Goal: Find specific page/section: Find specific page/section

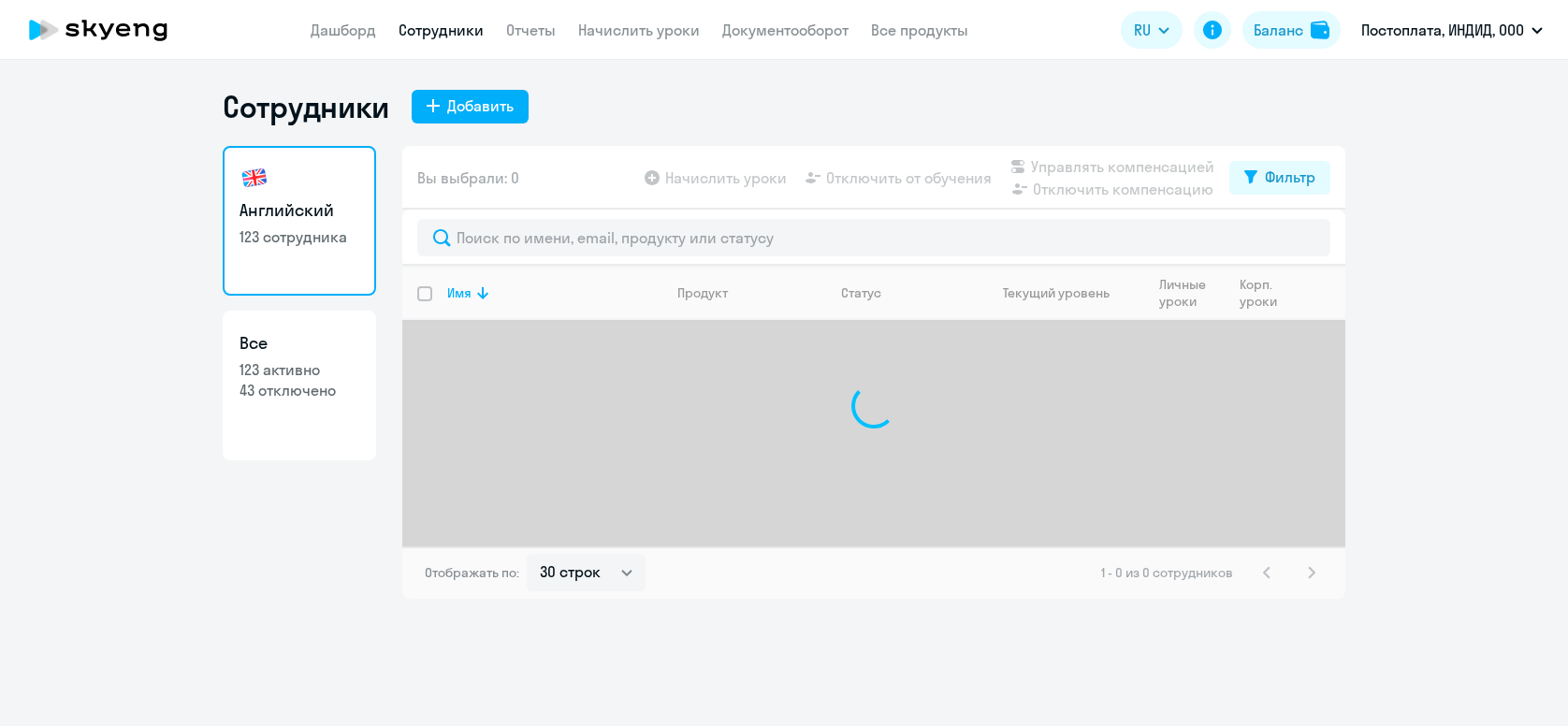
select select "30"
type input "f"
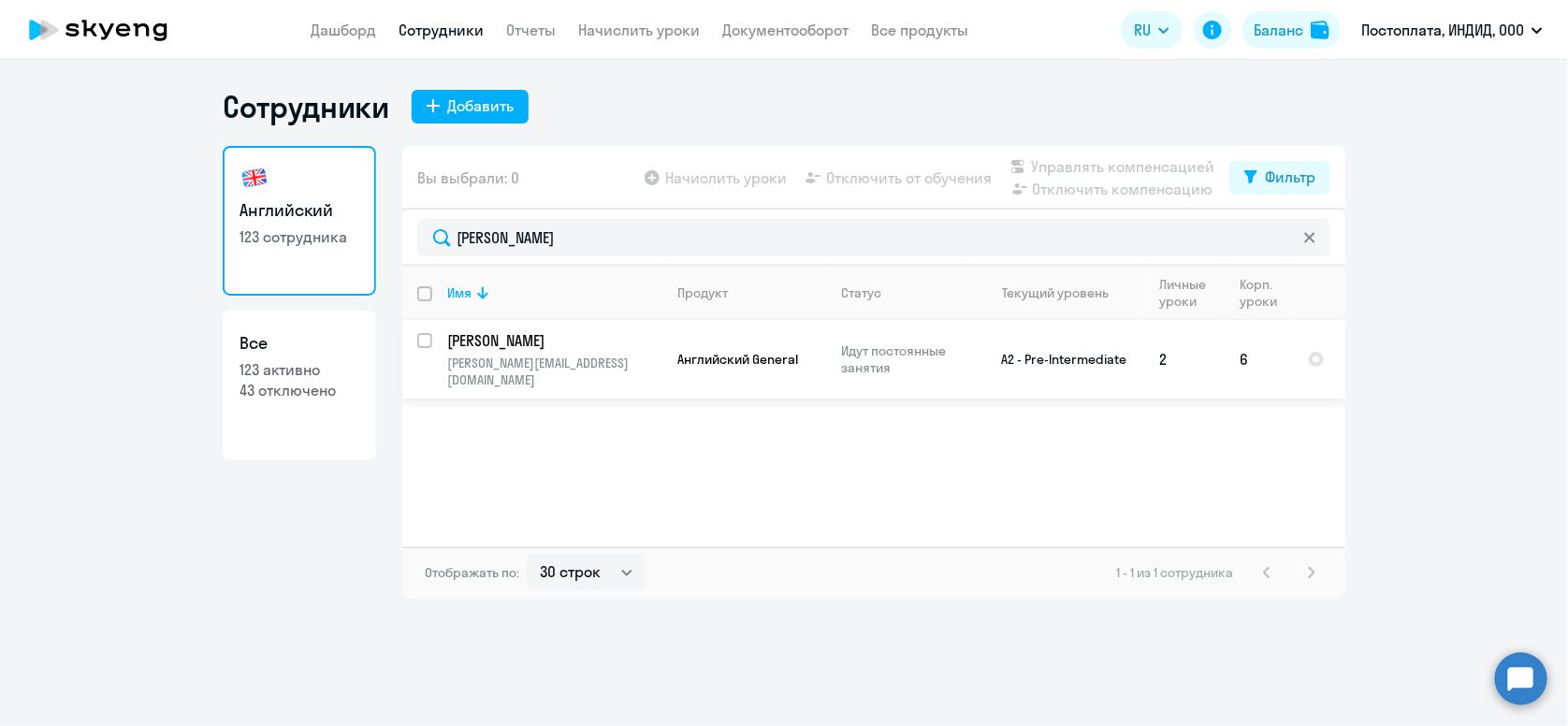
type input "[PERSON_NAME]"
click at [676, 358] on td "Английский General" at bounding box center [744, 360] width 163 height 78
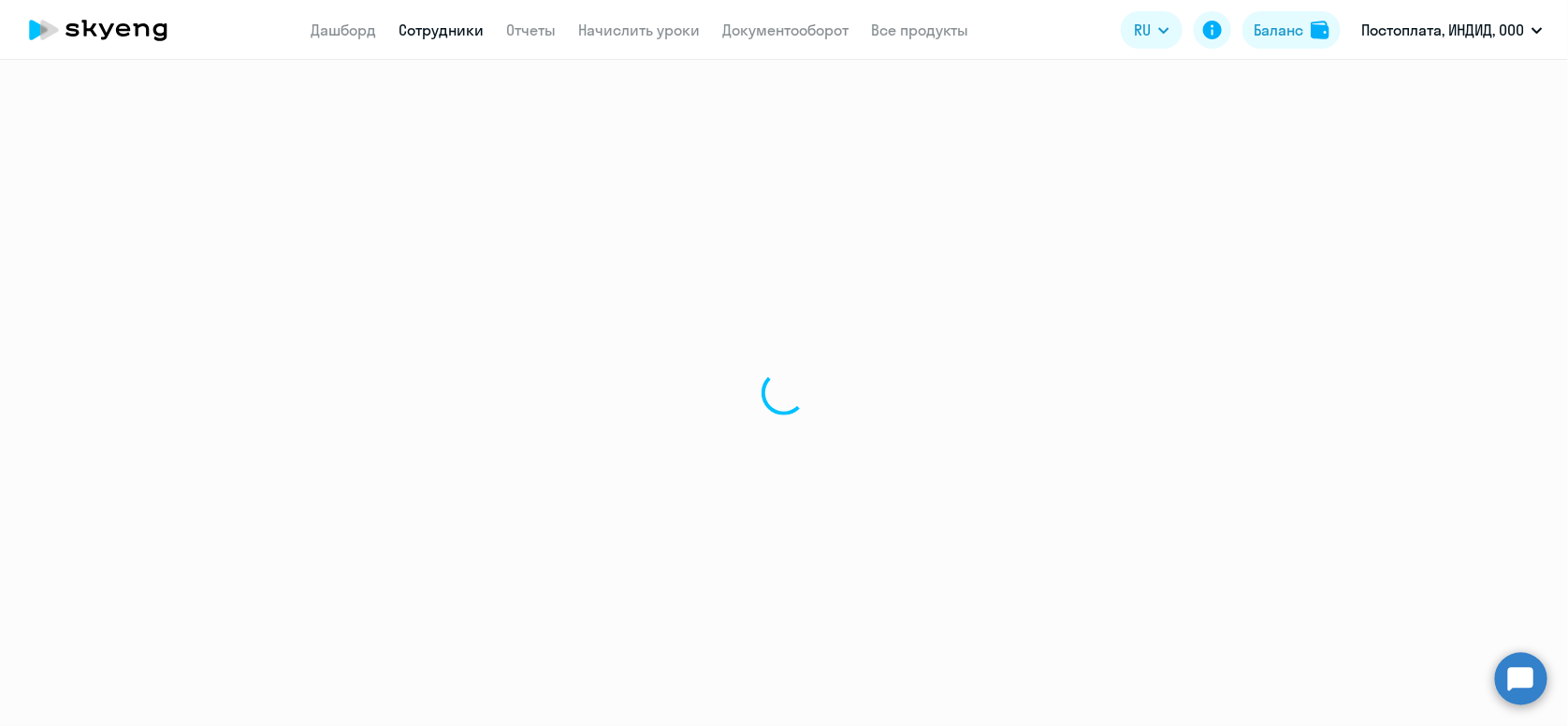
select select "english"
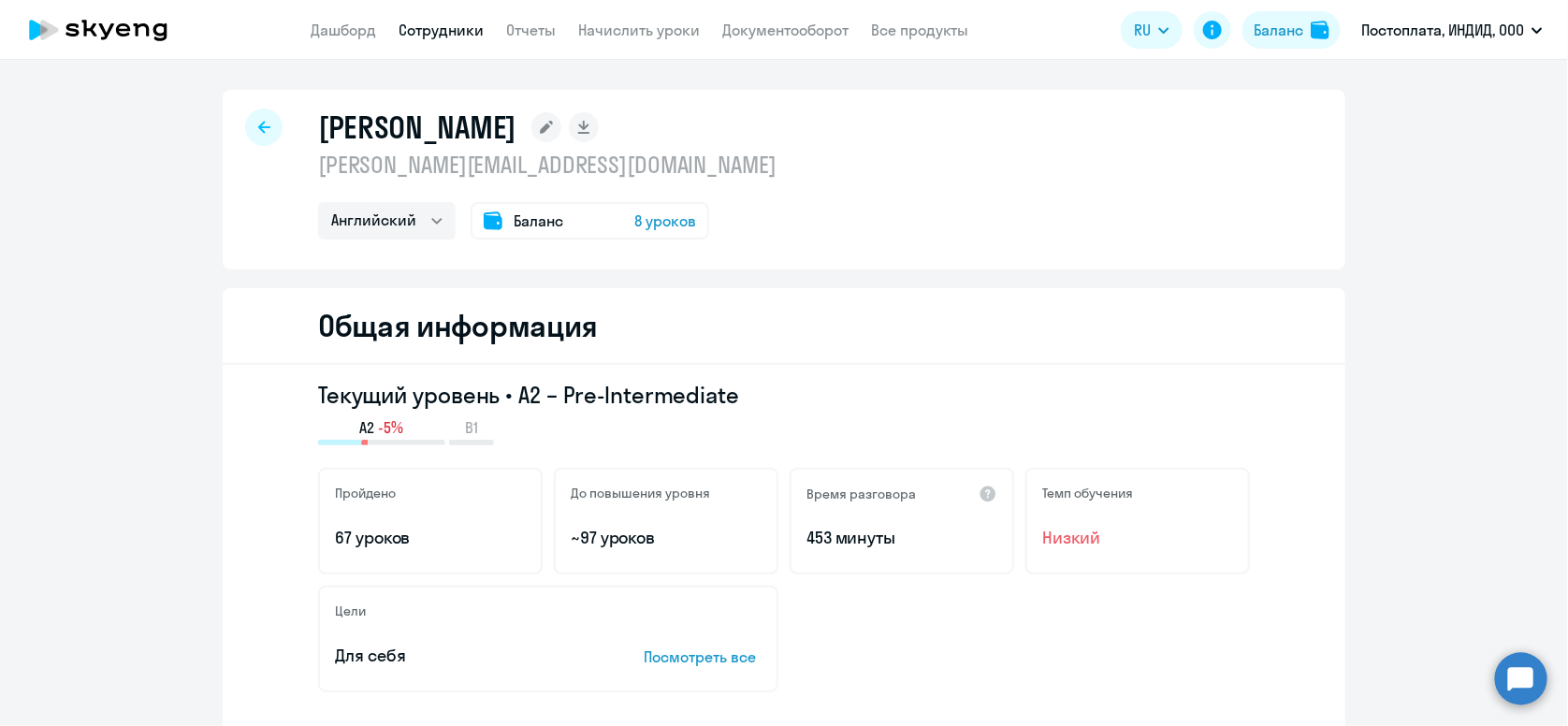
click at [271, 126] on div at bounding box center [263, 127] width 37 height 37
select select "30"
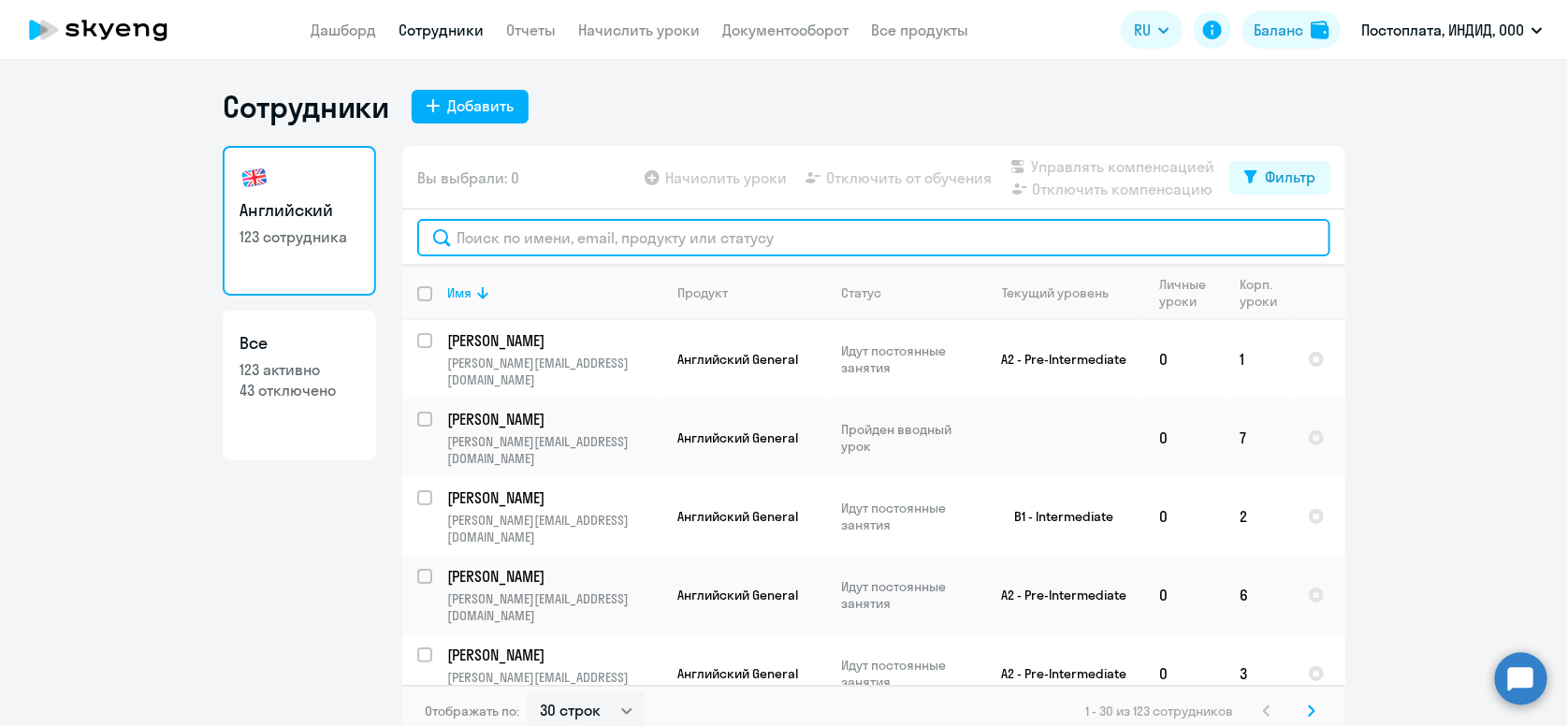
click at [623, 236] on input "text" at bounding box center [873, 237] width 913 height 37
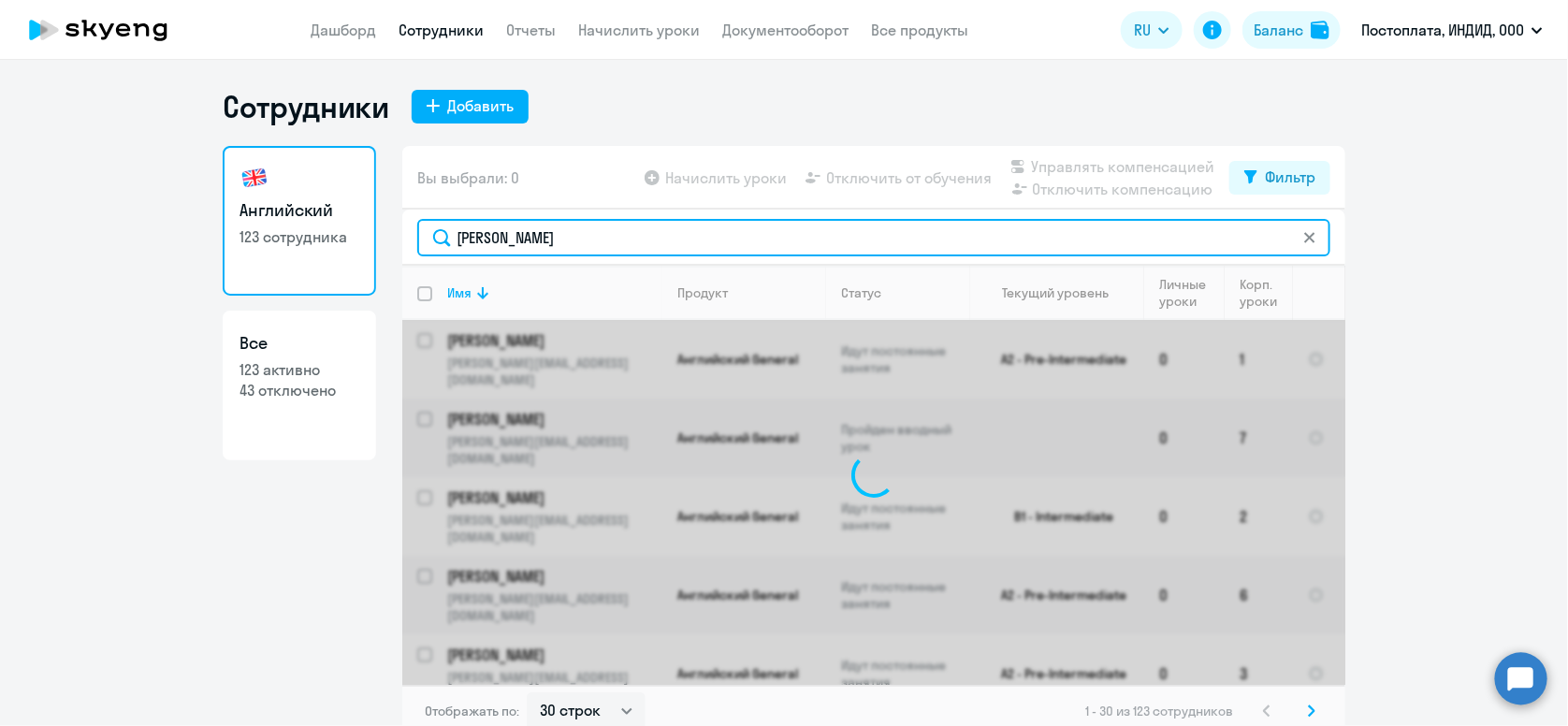
type input "[PERSON_NAME]"
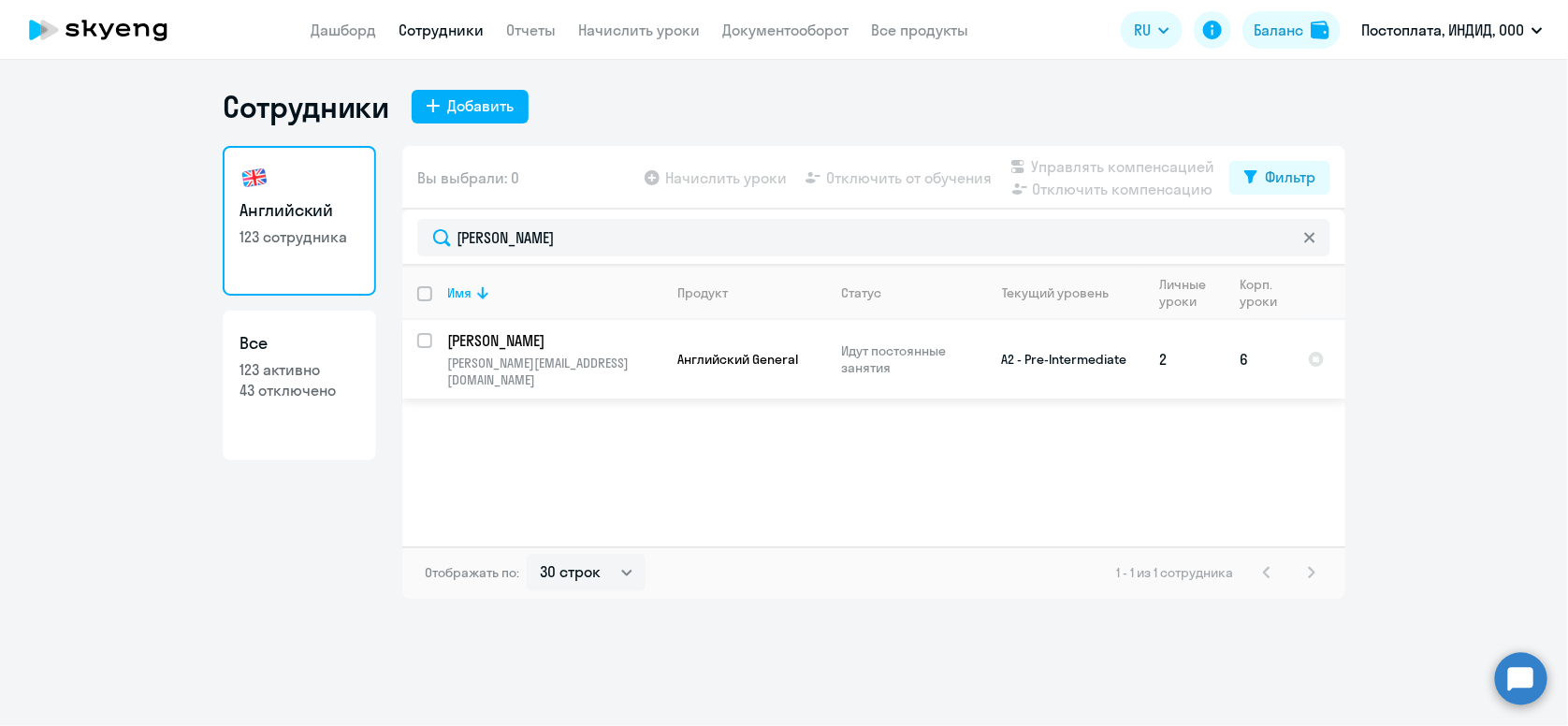
click at [847, 380] on td "Идут постоянные занятия" at bounding box center [898, 360] width 144 height 78
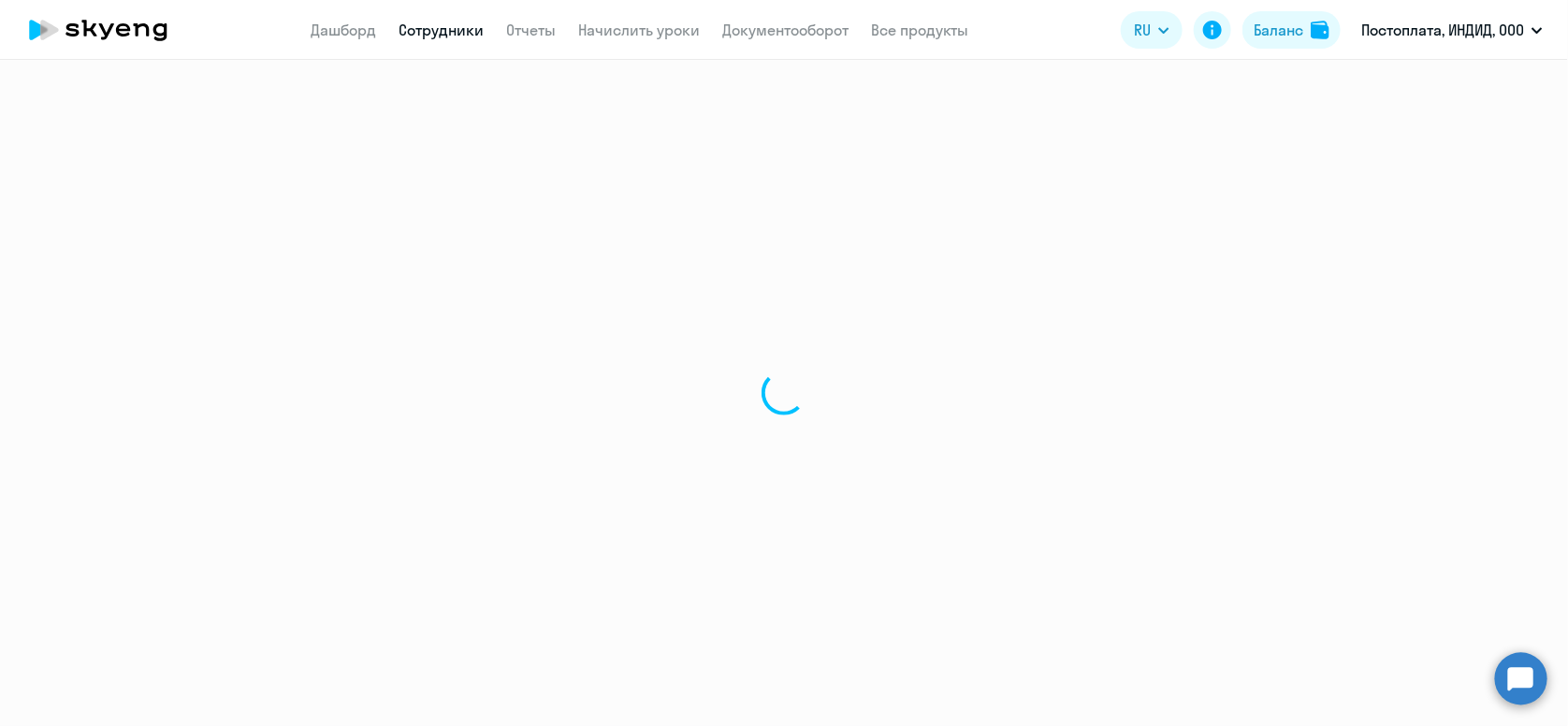
select select "english"
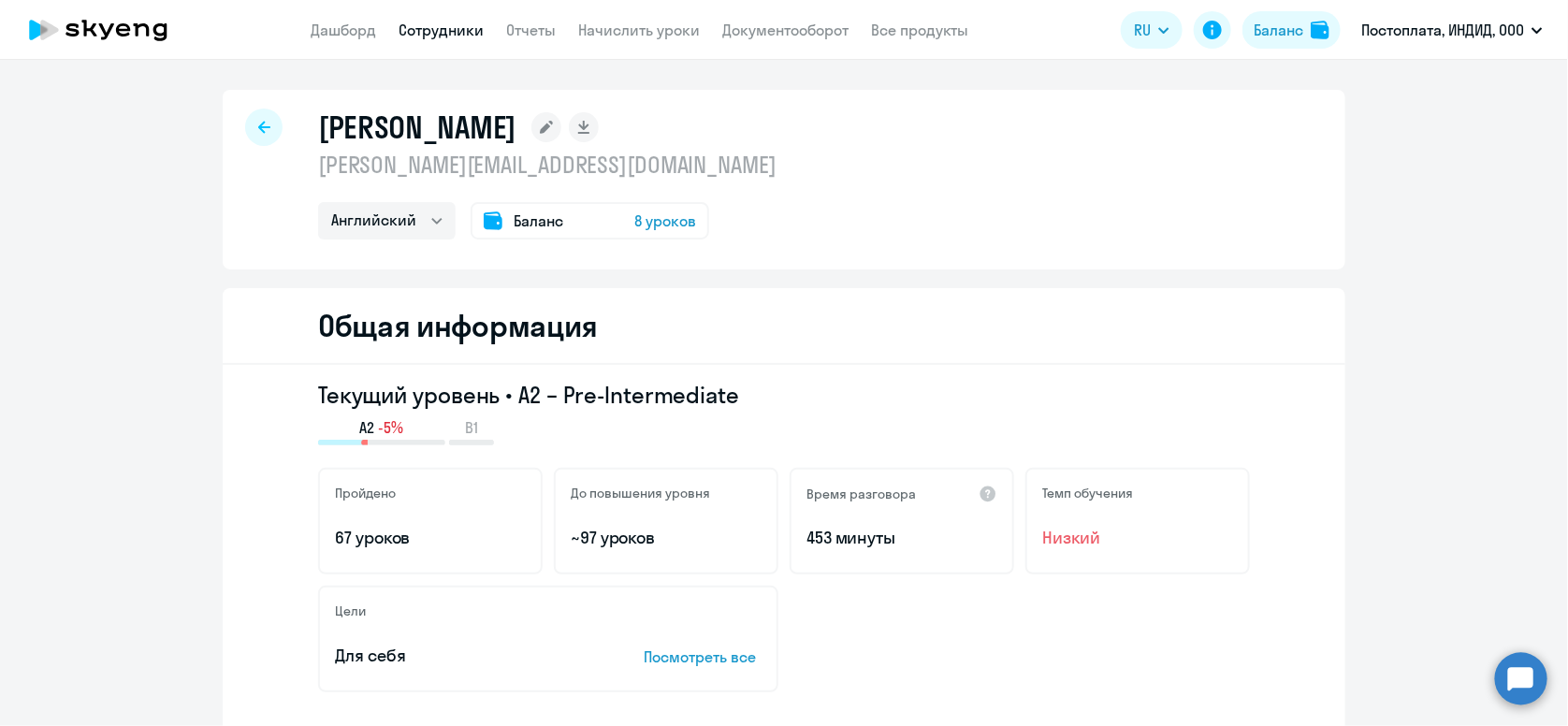
click at [247, 143] on div at bounding box center [263, 127] width 37 height 37
select select "30"
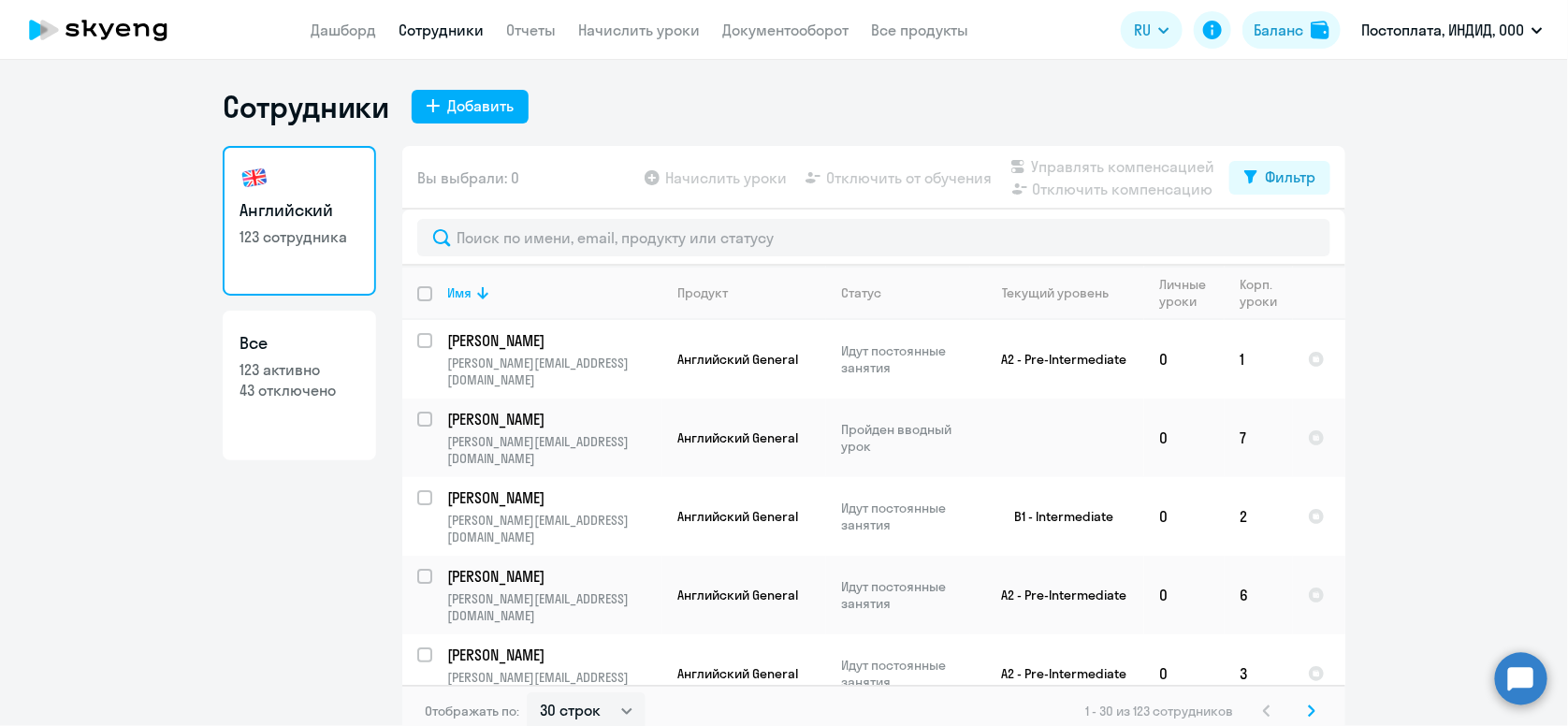
click at [909, 132] on div "Сотрудники Добавить Английский 123 сотрудника Все 123 активно 43 отключено Вы в…" at bounding box center [784, 412] width 1122 height 649
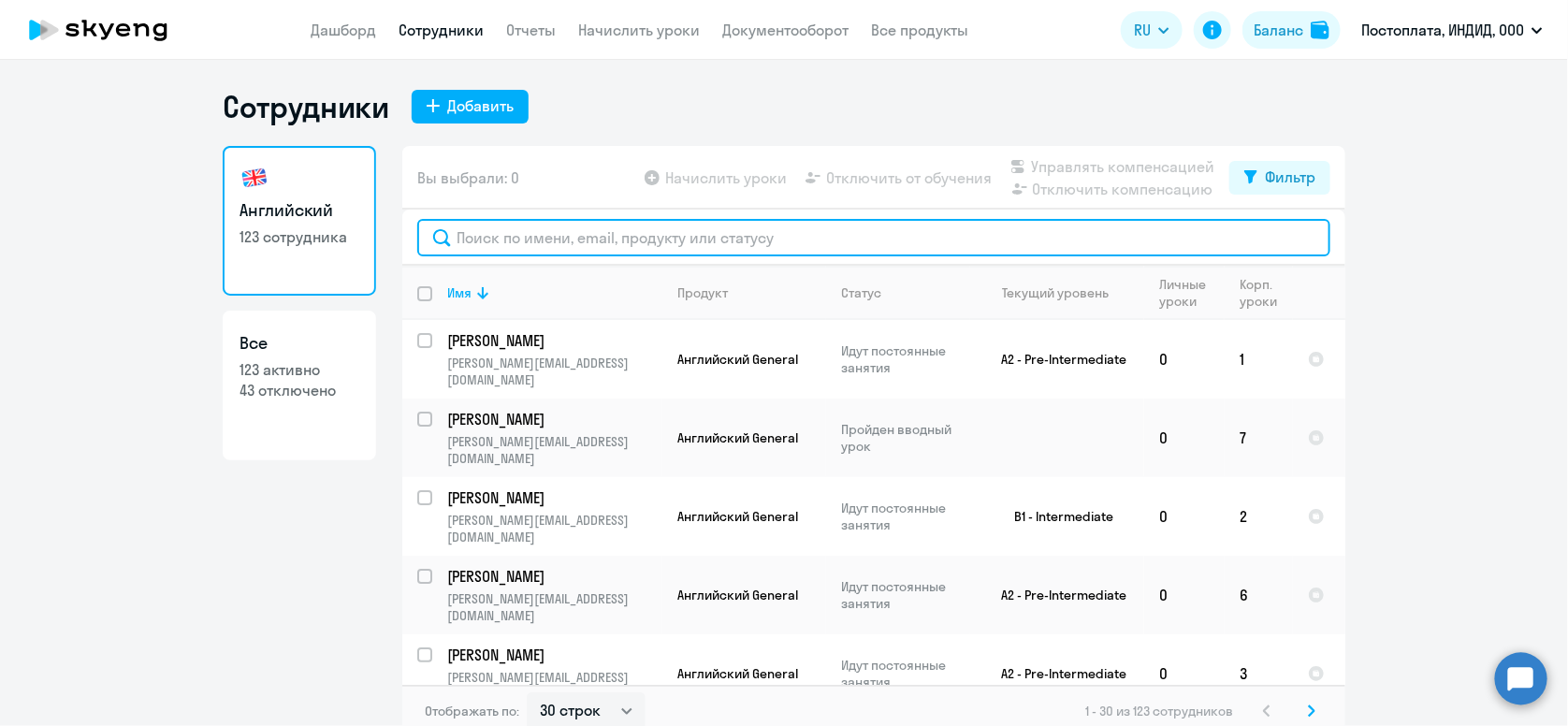
click at [655, 245] on input "text" at bounding box center [873, 237] width 913 height 37
type input "[PERSON_NAME][EMAIL_ADDRESS][DOMAIN_NAME]"
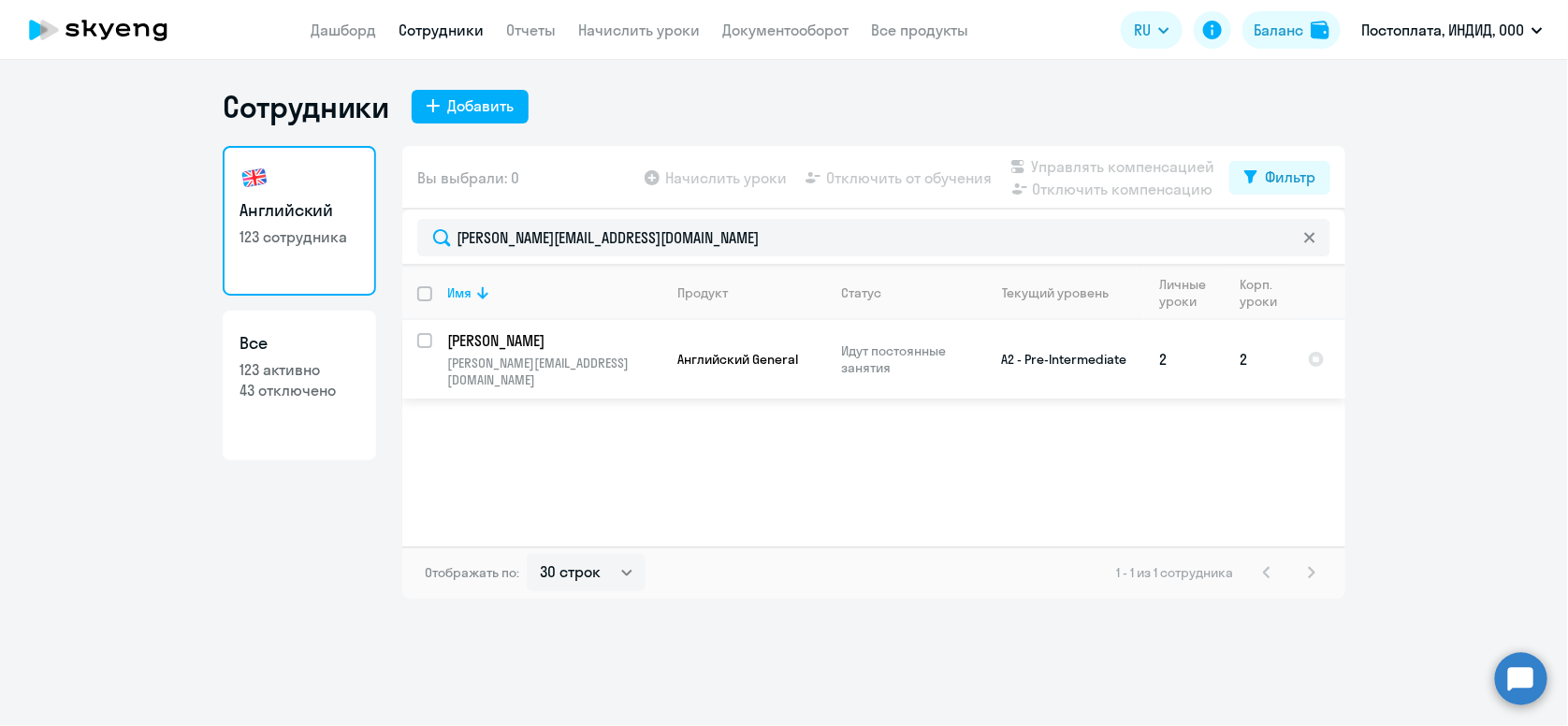
click at [745, 370] on td "Английский General" at bounding box center [744, 360] width 163 height 78
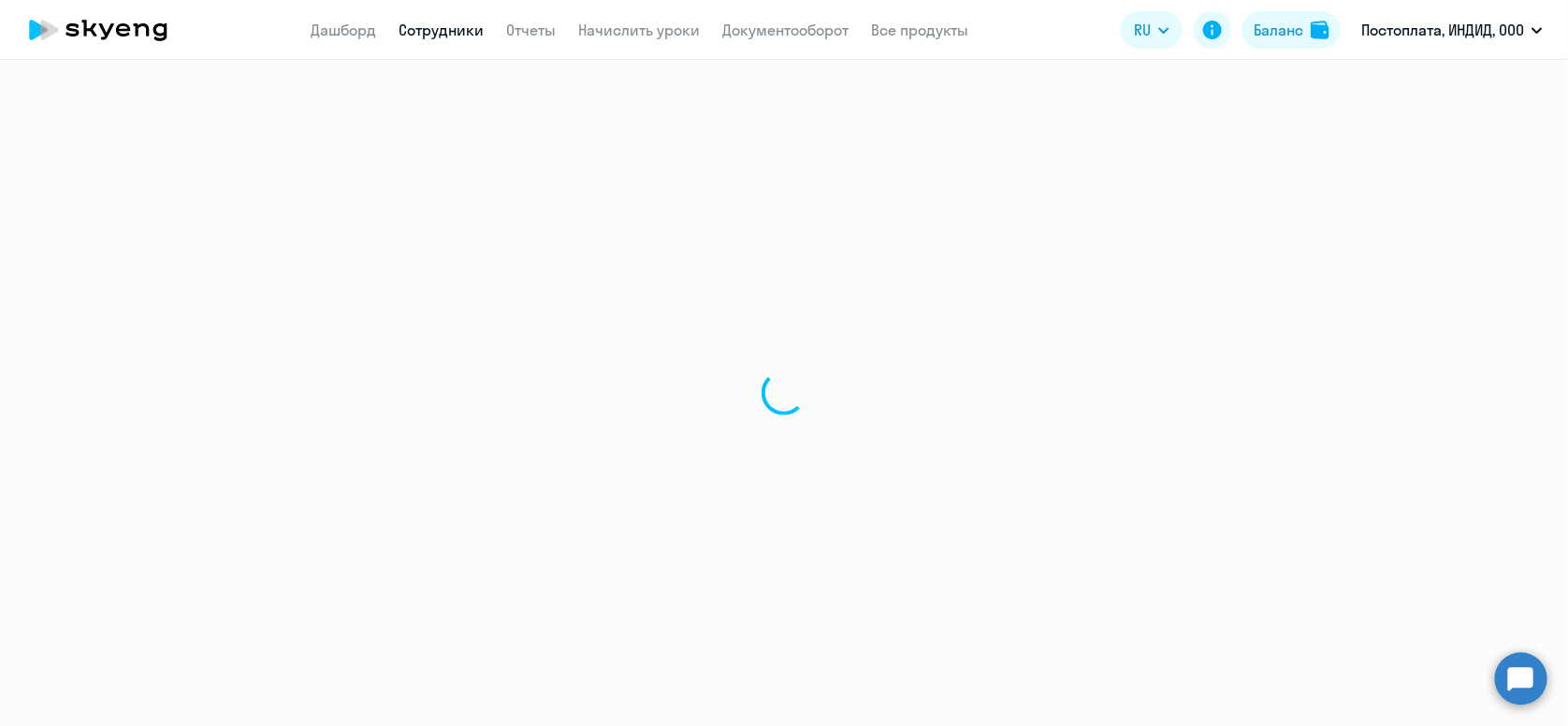
select select "english"
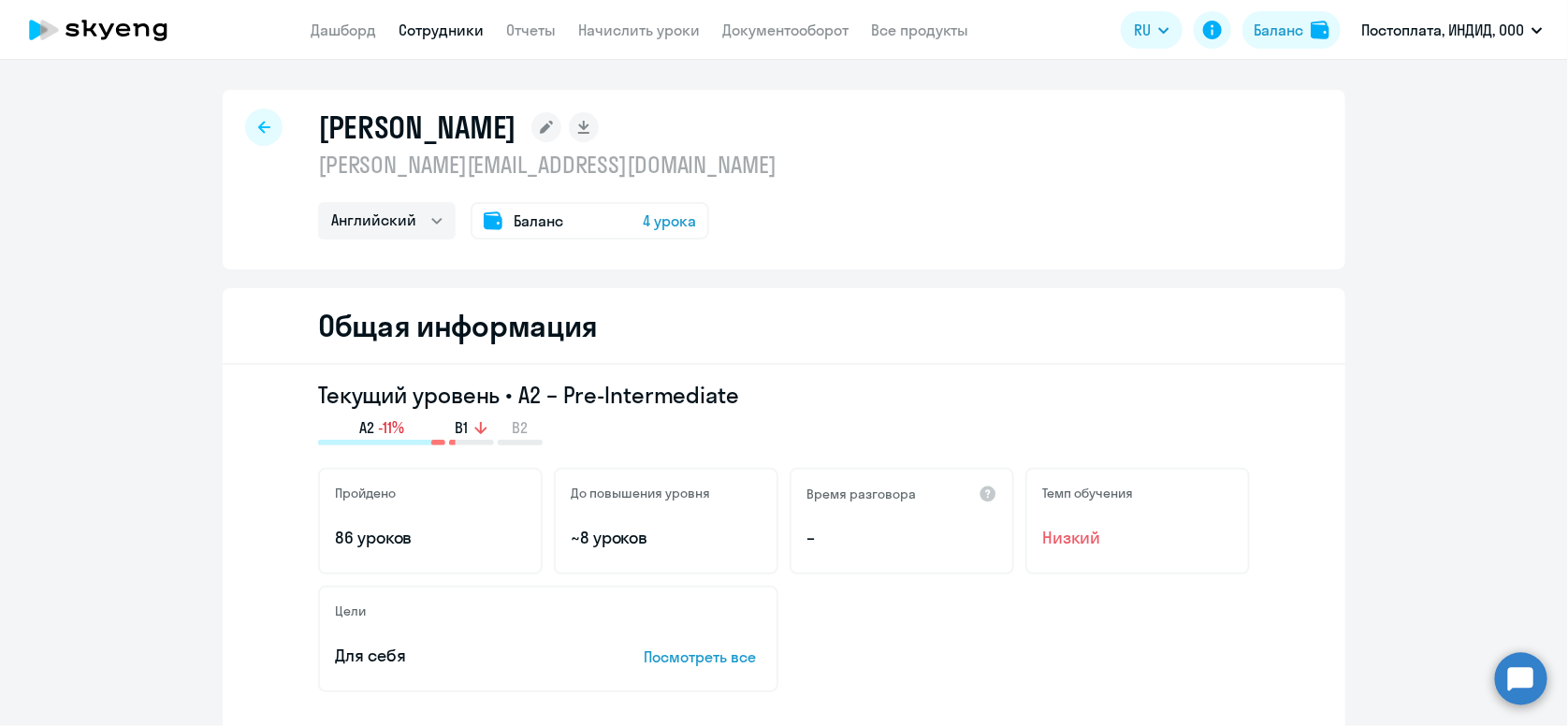
click at [263, 127] on div at bounding box center [263, 127] width 37 height 37
select select "30"
